Goal: Information Seeking & Learning: Check status

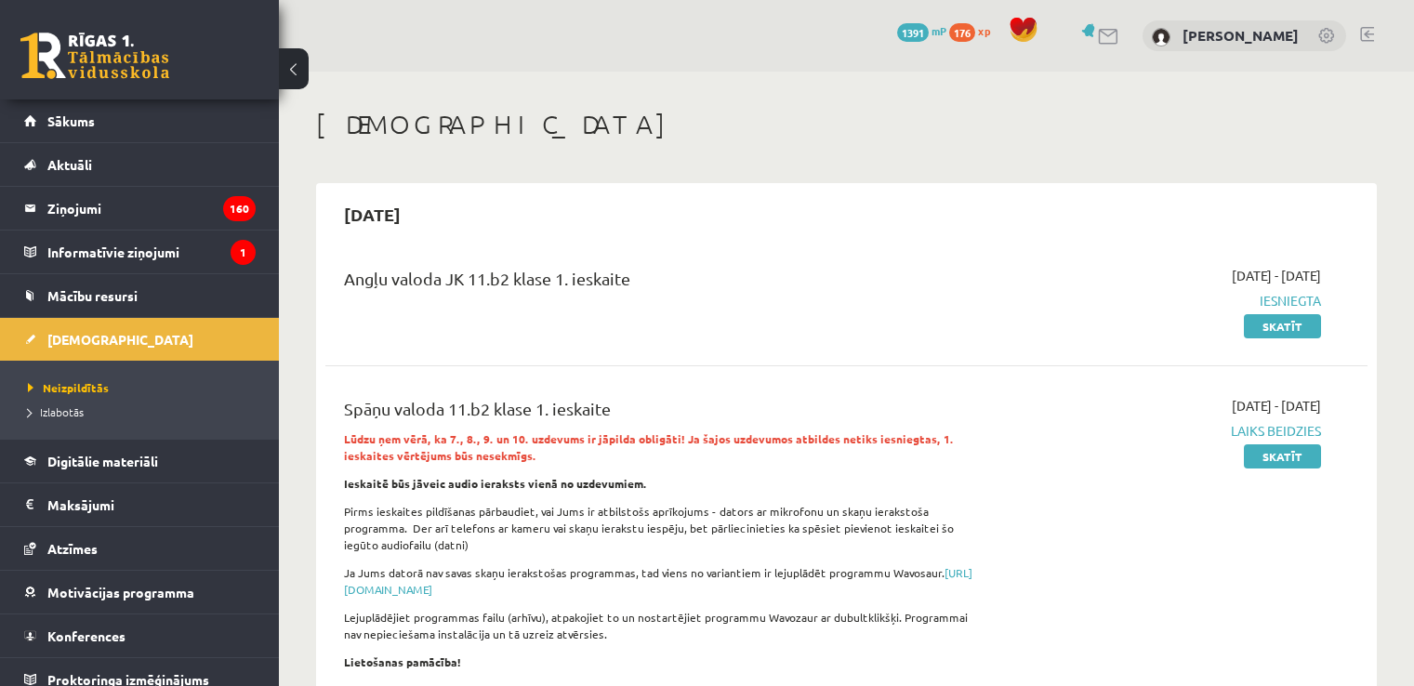
scroll to position [1022, 0]
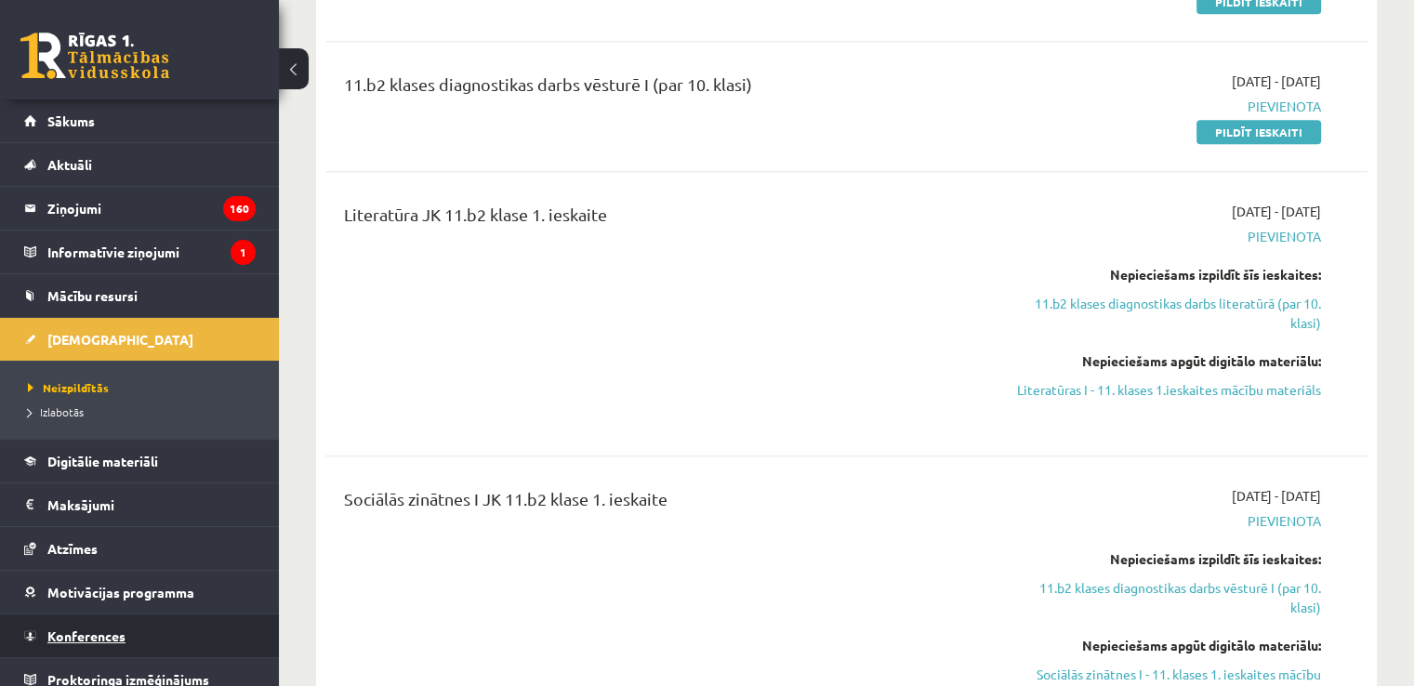
click at [97, 624] on link "Konferences" at bounding box center [139, 635] width 231 height 43
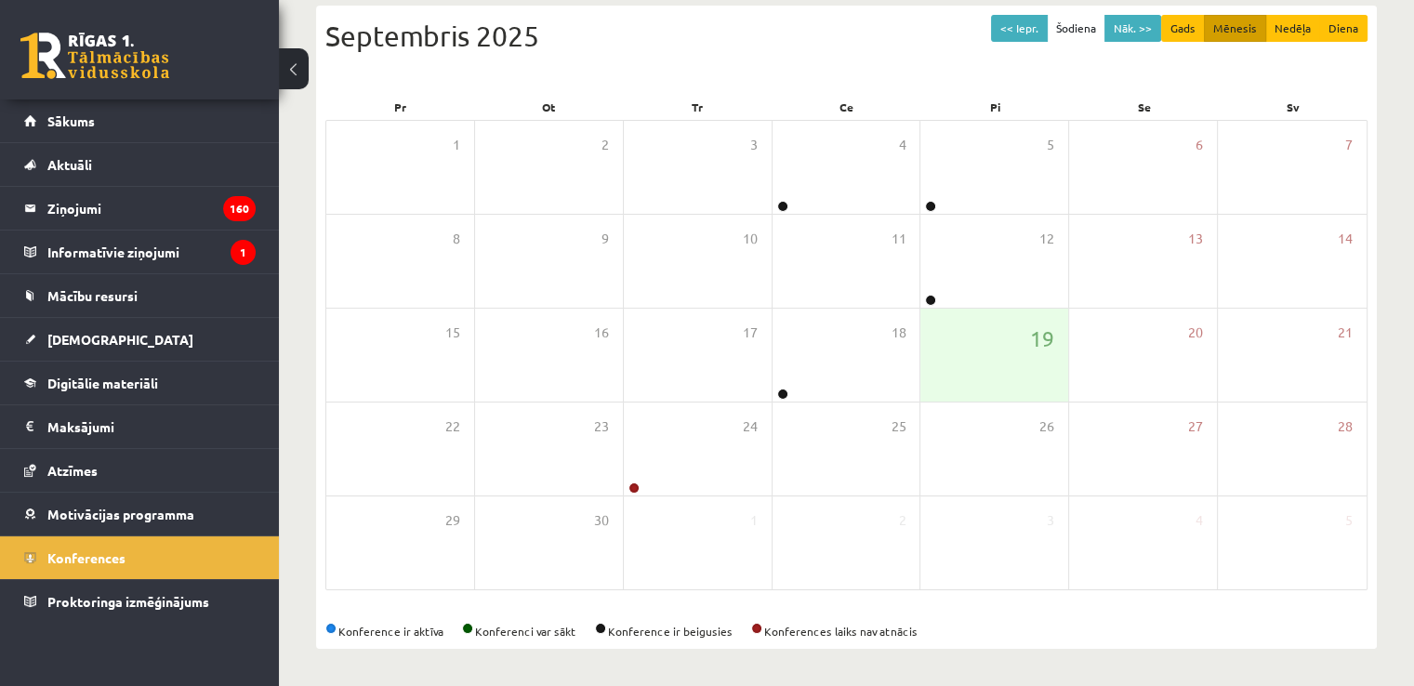
scroll to position [201, 0]
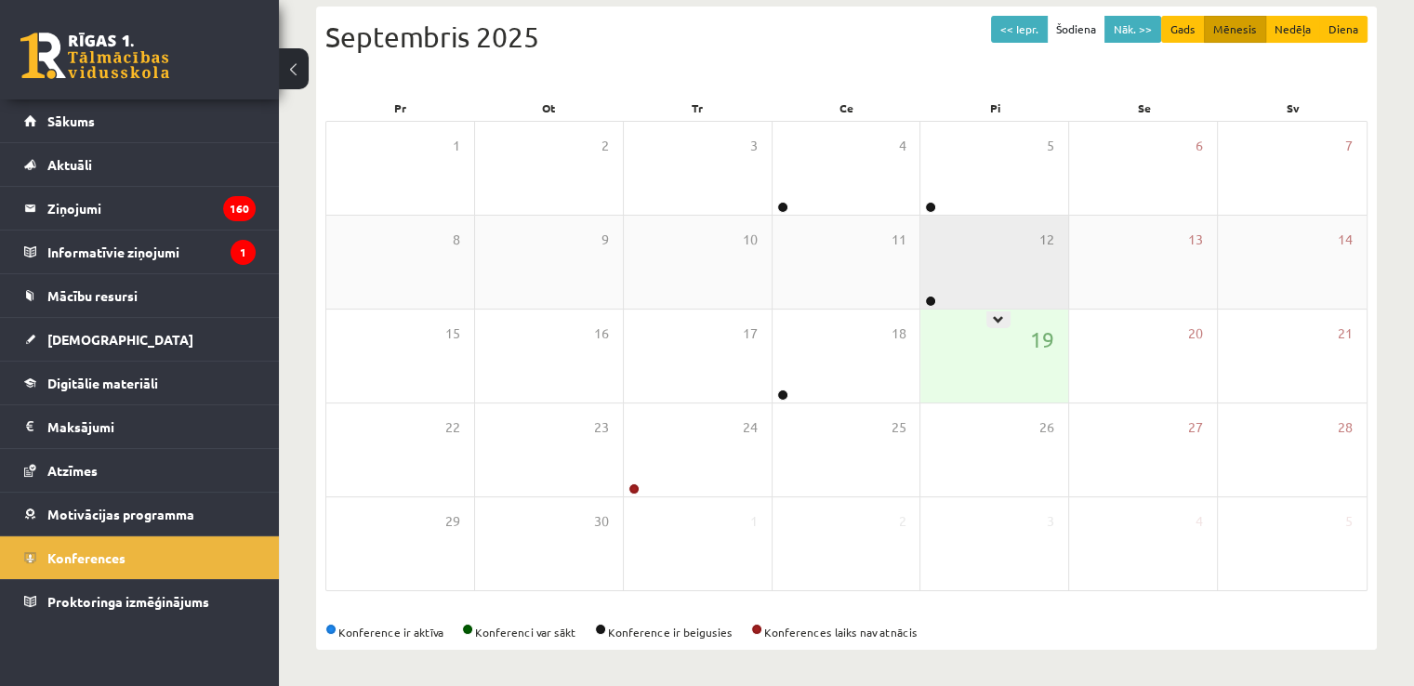
click at [1008, 250] on div "12" at bounding box center [994, 262] width 148 height 93
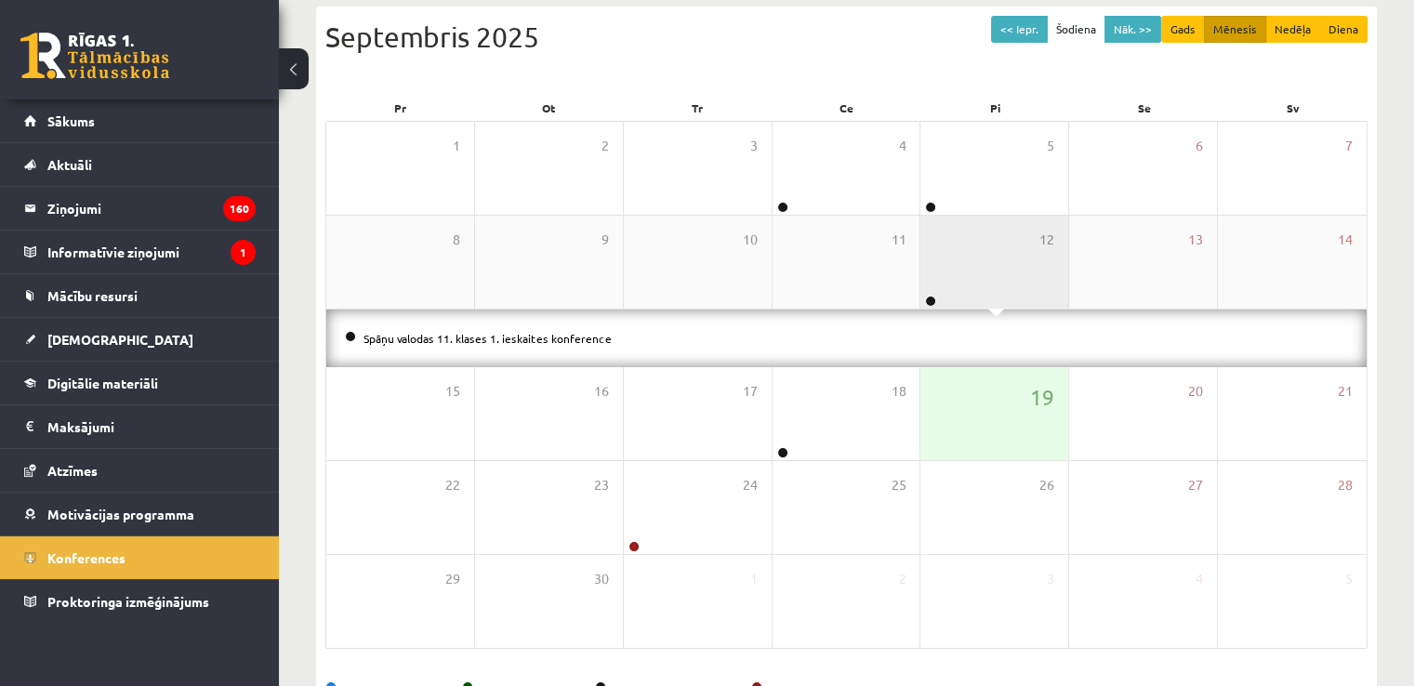
click at [1008, 250] on div "12" at bounding box center [994, 262] width 148 height 93
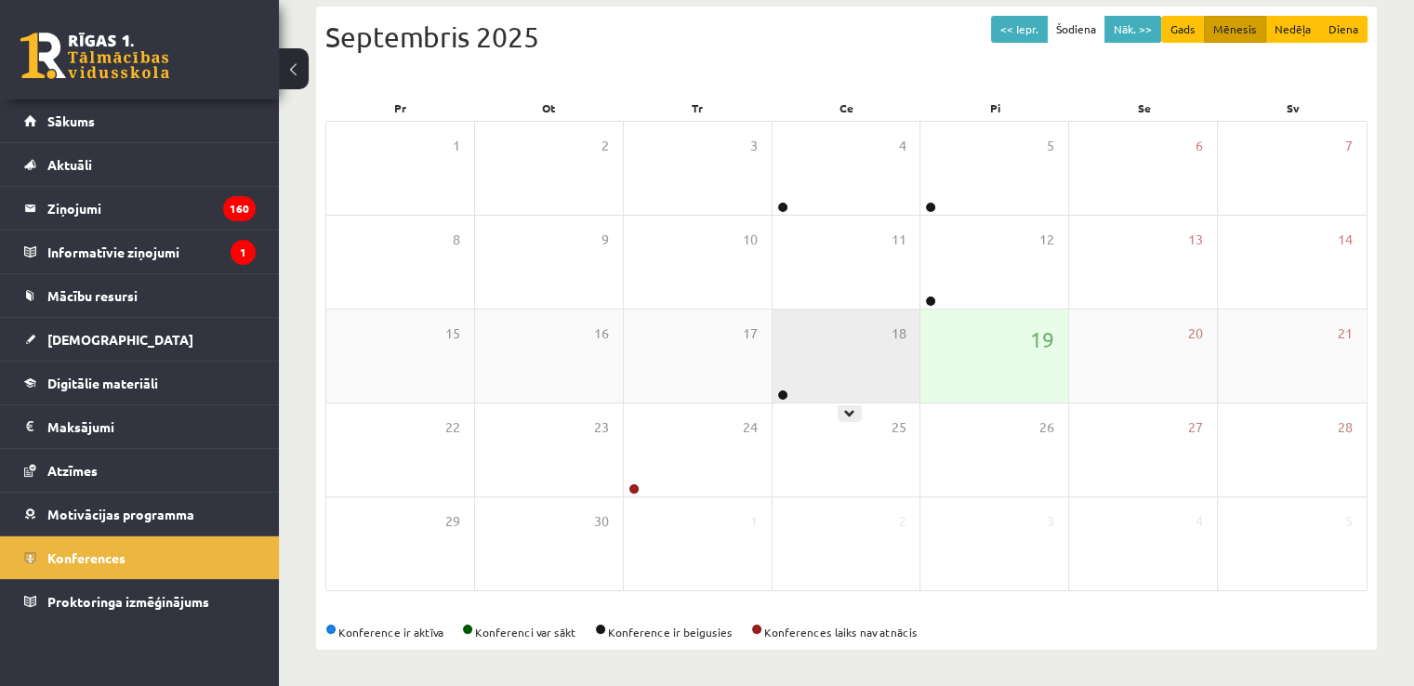
click at [859, 338] on div "18" at bounding box center [846, 356] width 148 height 93
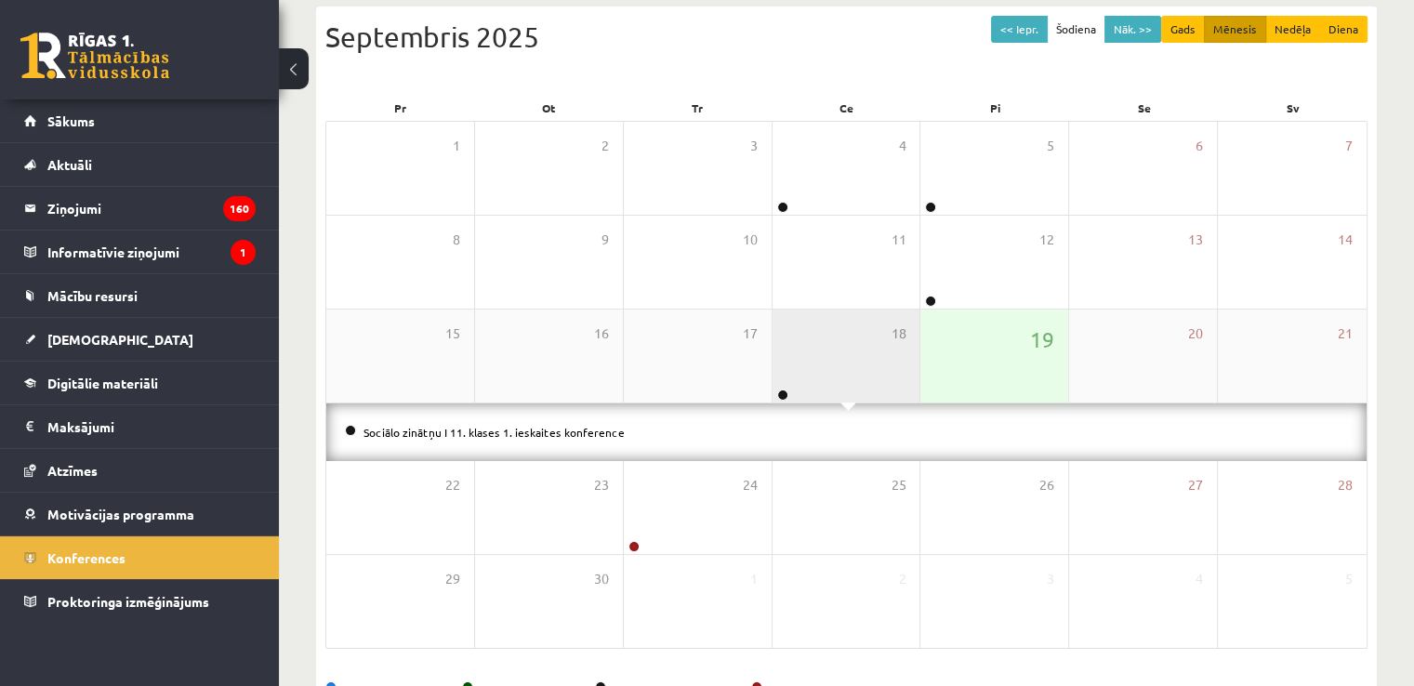
click at [859, 338] on div "18" at bounding box center [846, 356] width 148 height 93
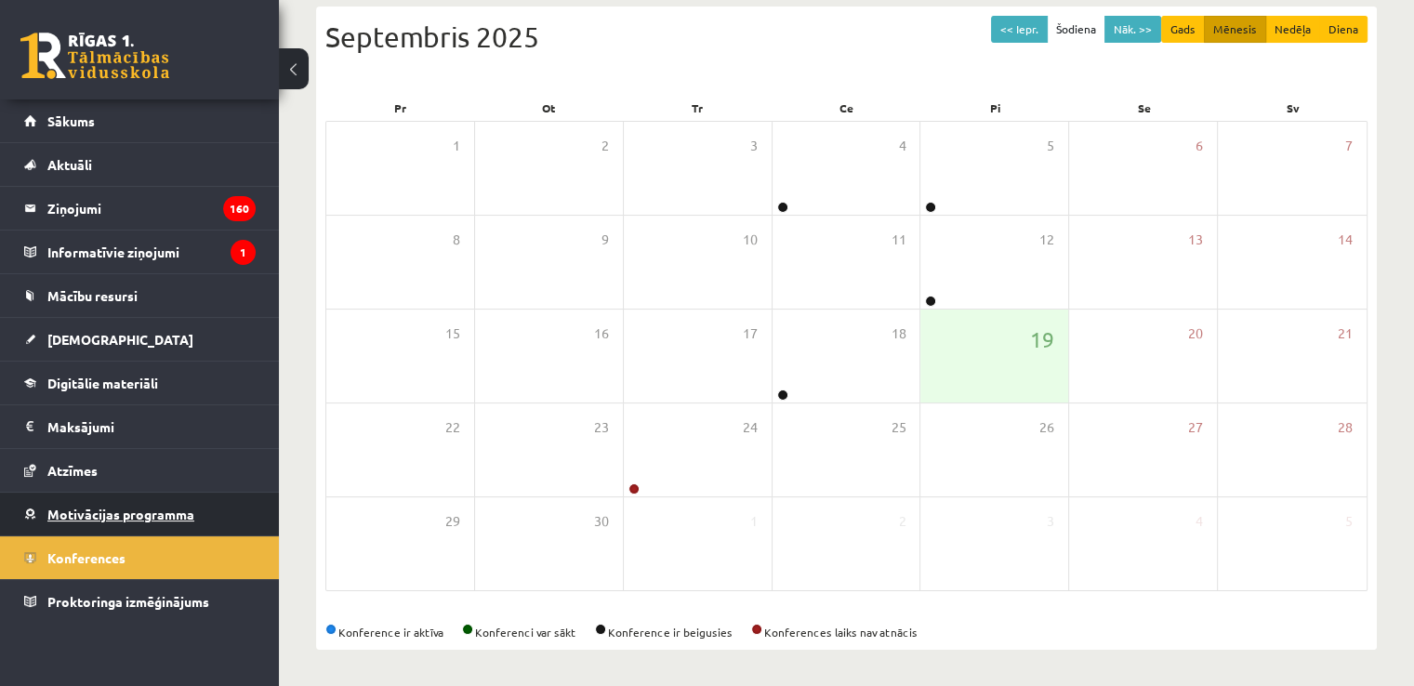
click at [99, 512] on span "Motivācijas programma" at bounding box center [120, 514] width 147 height 17
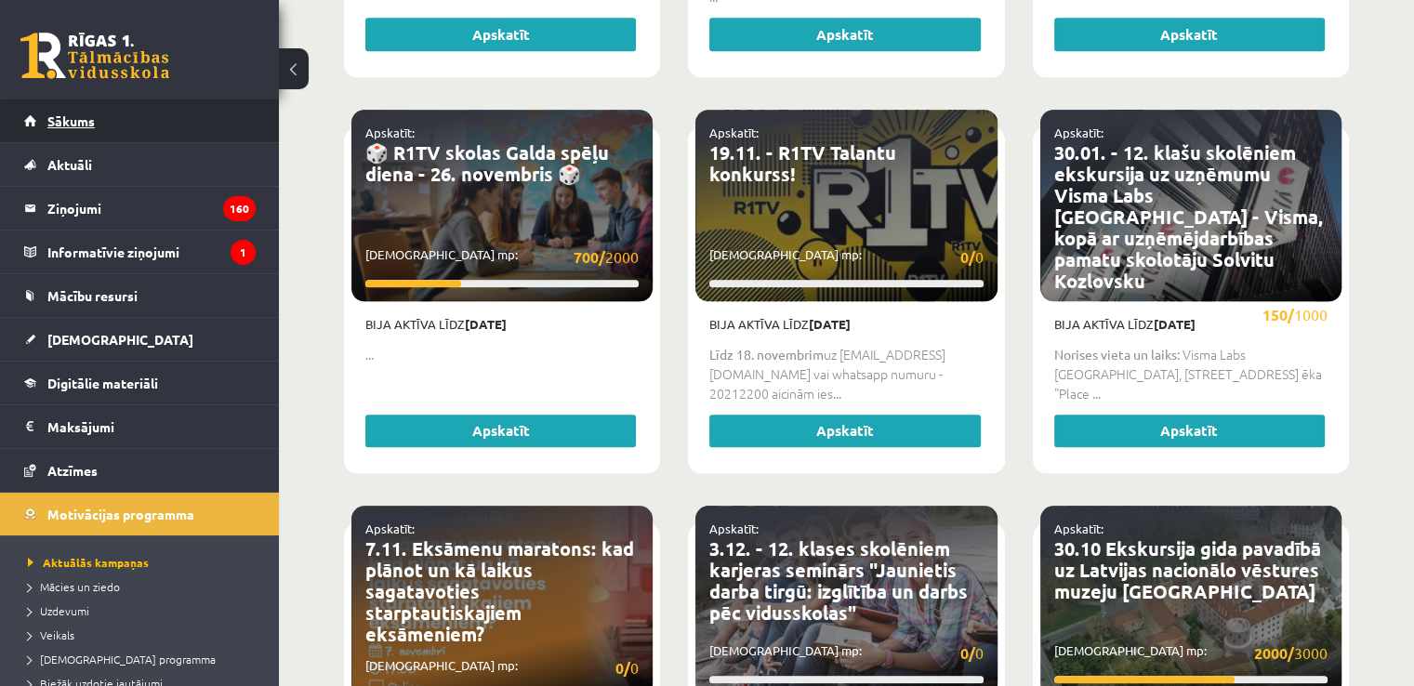
click at [79, 118] on span "Sākums" at bounding box center [70, 120] width 47 height 17
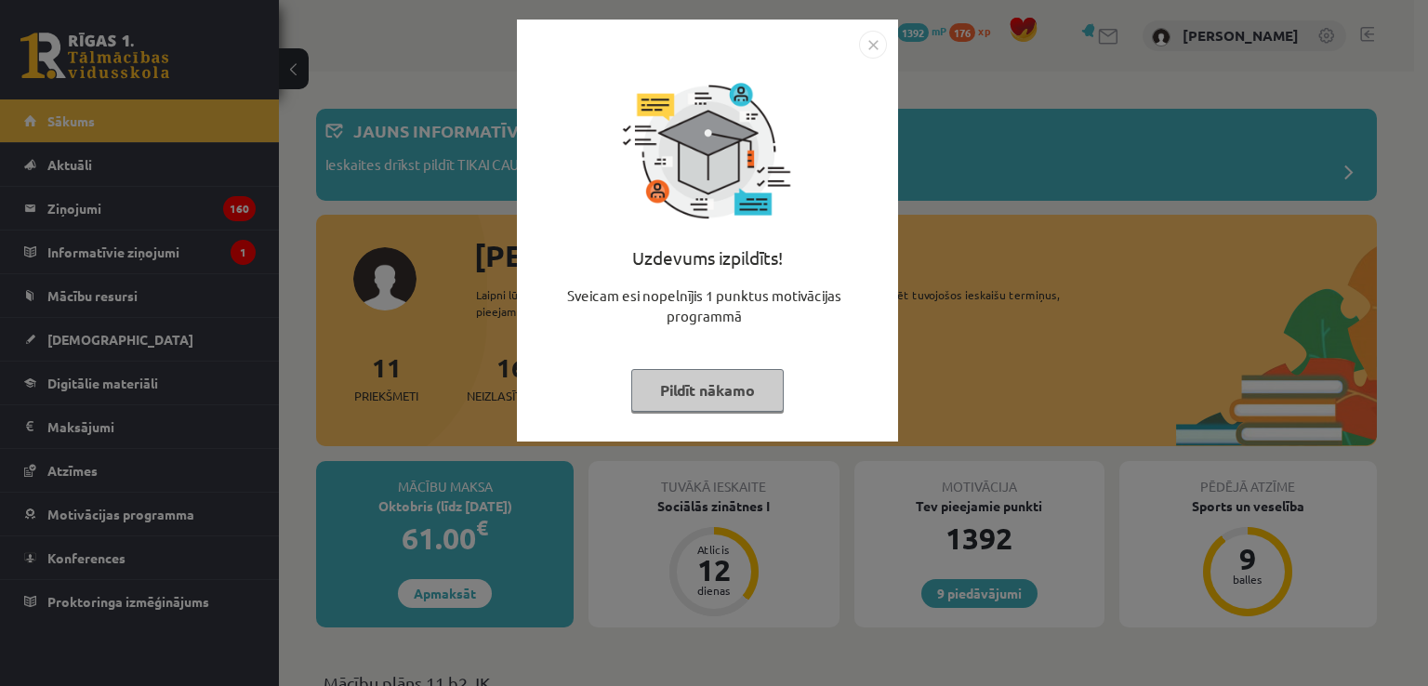
click at [870, 45] on img "Close" at bounding box center [873, 45] width 28 height 28
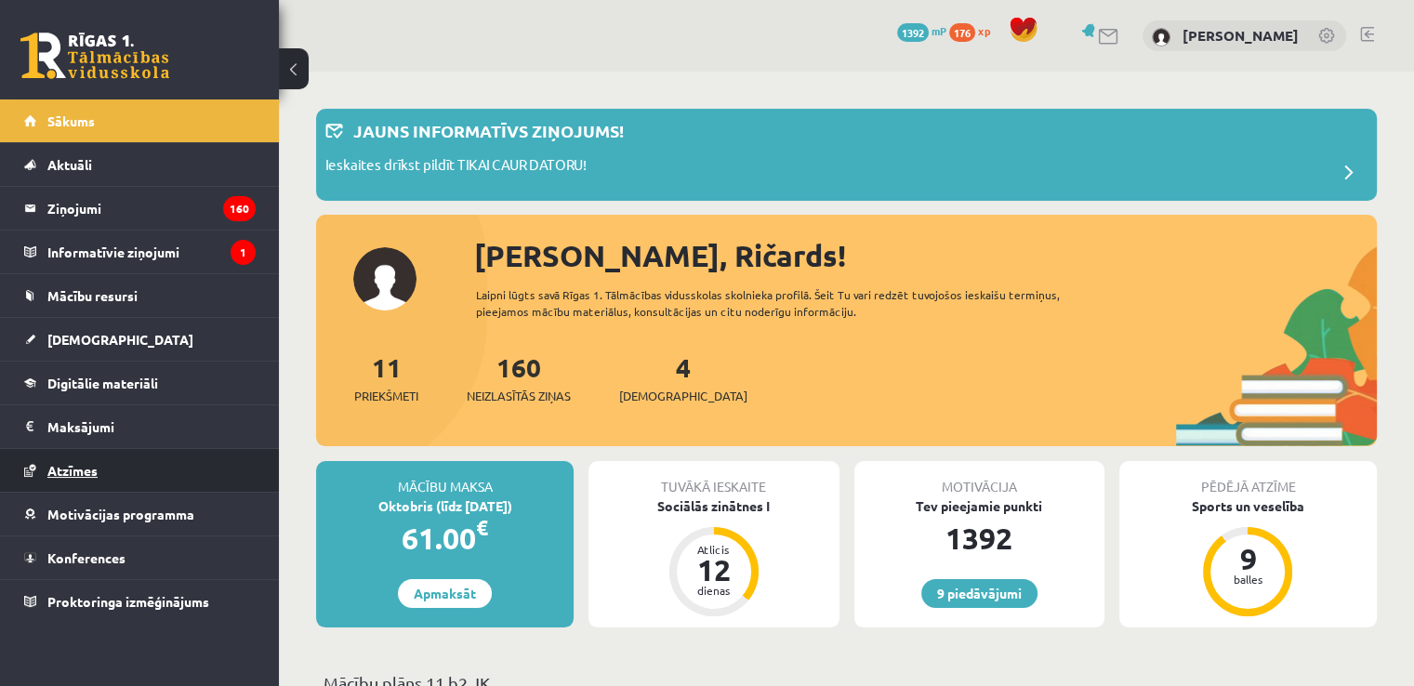
click at [129, 452] on link "Atzīmes" at bounding box center [139, 470] width 231 height 43
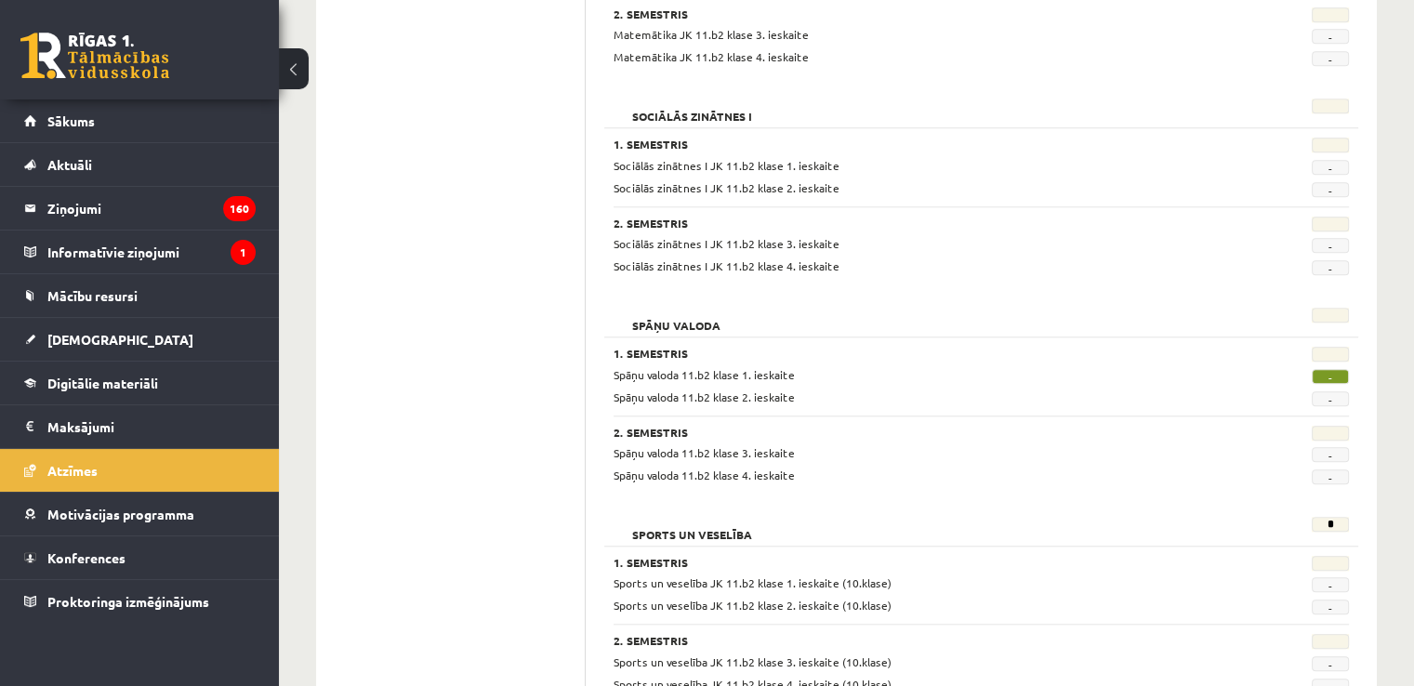
scroll to position [1673, 0]
